Goal: Task Accomplishment & Management: Use online tool/utility

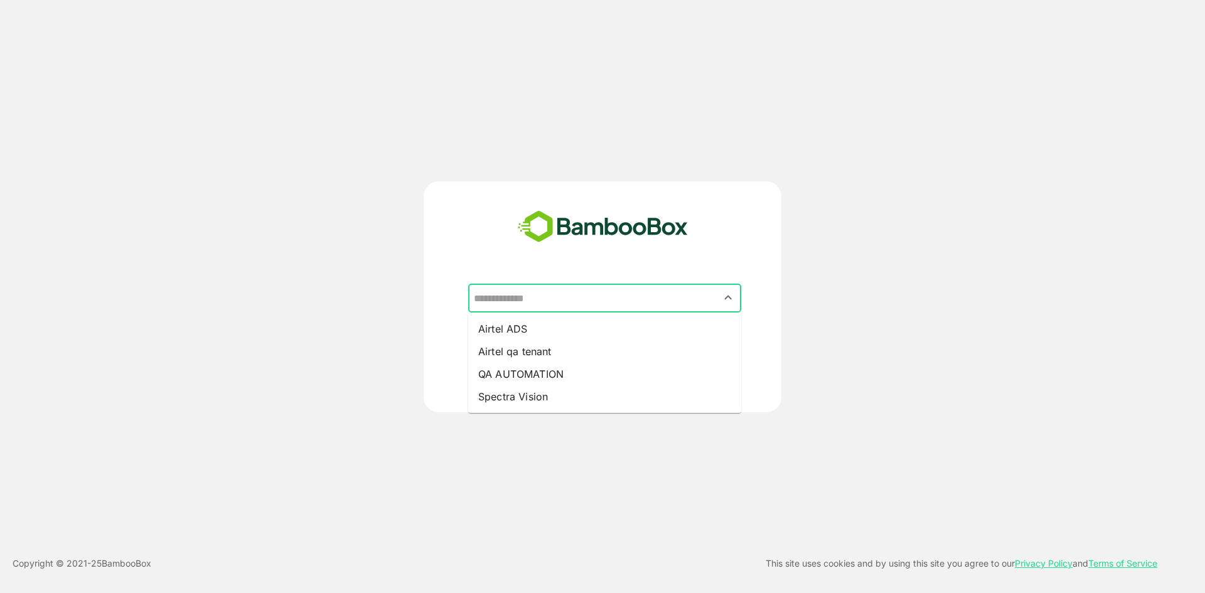
click at [576, 308] on input "text" at bounding box center [605, 298] width 268 height 24
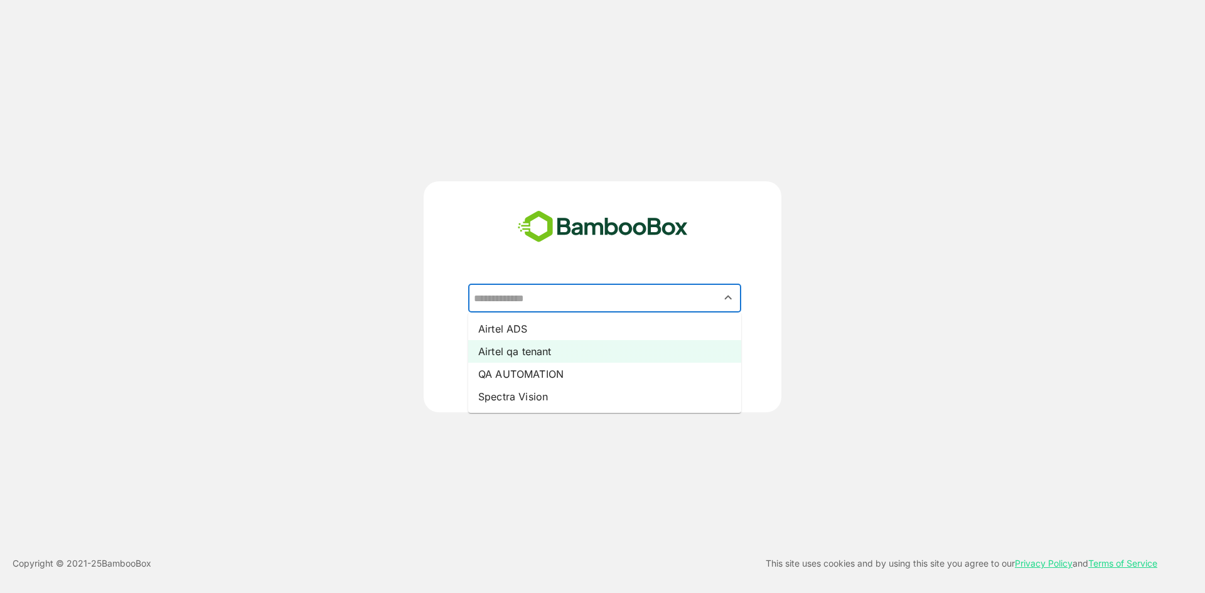
click at [584, 350] on li "Airtel qa tenant" at bounding box center [604, 351] width 273 height 23
type input "**********"
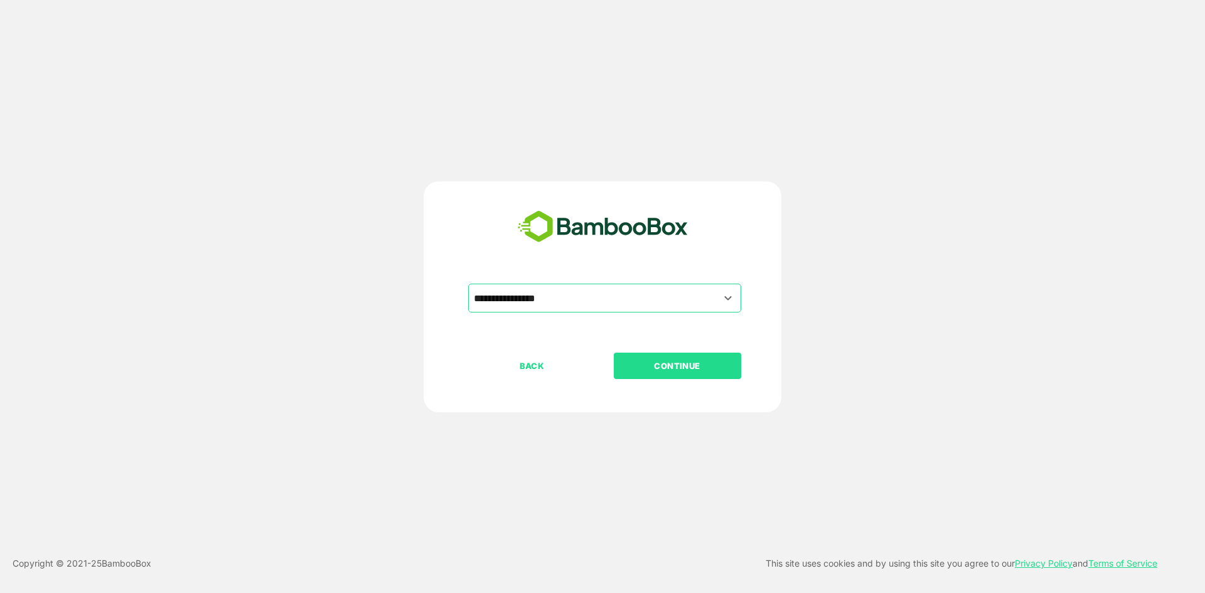
click at [675, 372] on p "CONTINUE" at bounding box center [678, 366] width 126 height 14
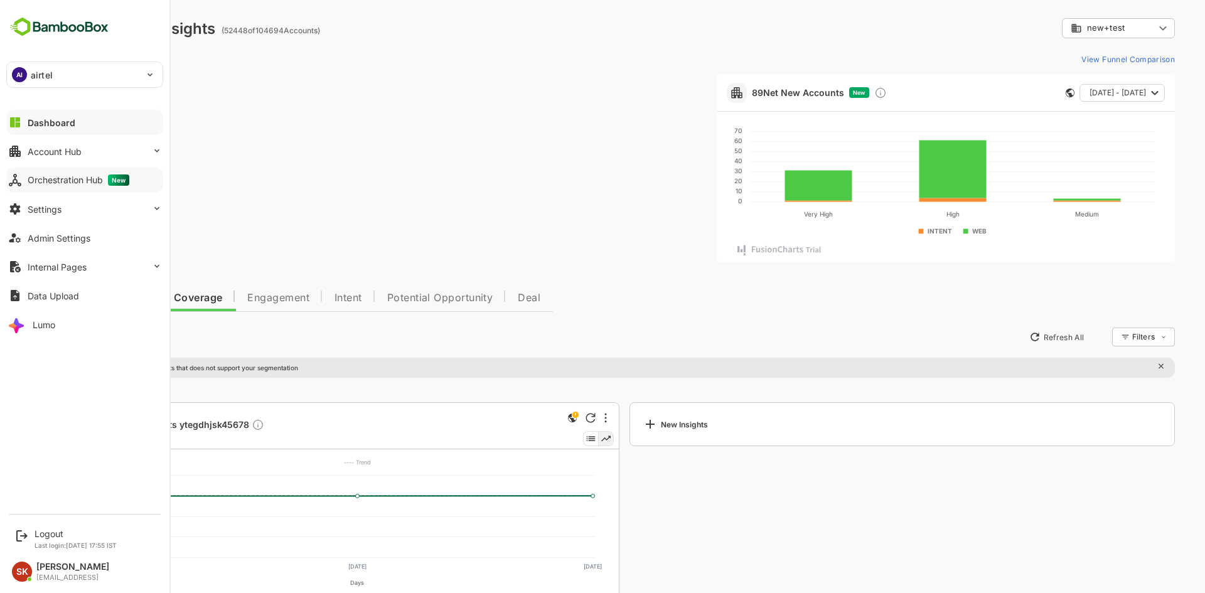
click at [75, 178] on div "Orchestration Hub New" at bounding box center [79, 180] width 102 height 11
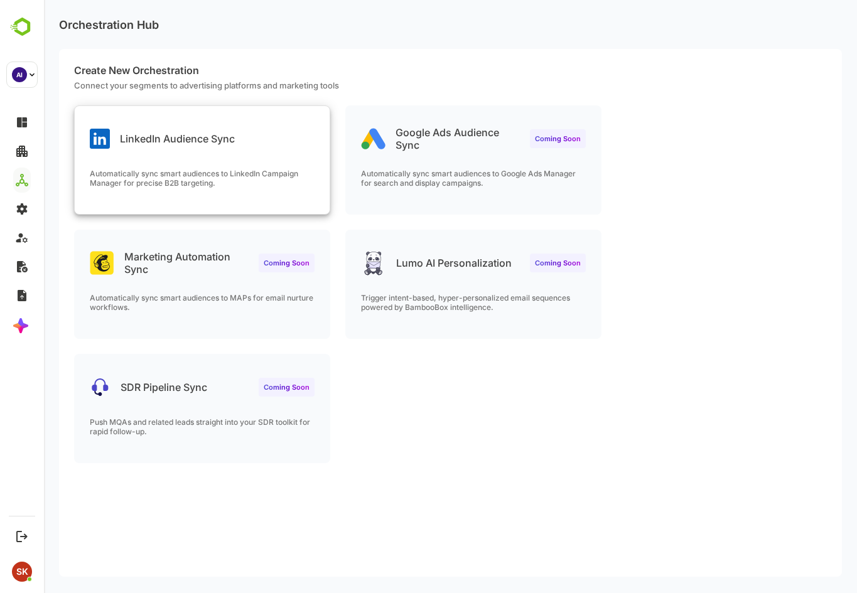
click at [220, 161] on div "LinkedIn Audience Sync Automatically sync smart audiences to LinkedIn Campaign …" at bounding box center [202, 160] width 255 height 108
